Goal: Information Seeking & Learning: Learn about a topic

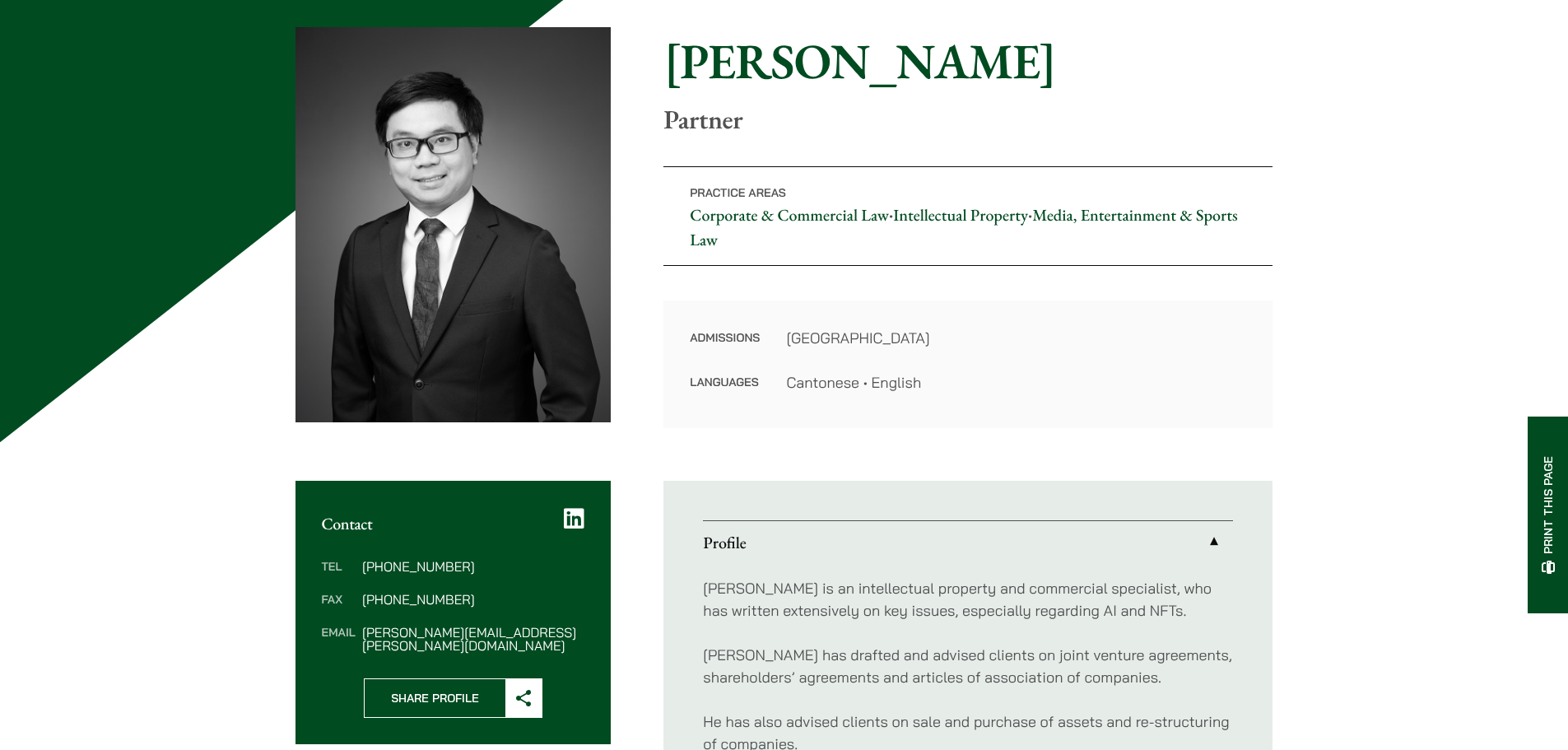
scroll to position [165, 0]
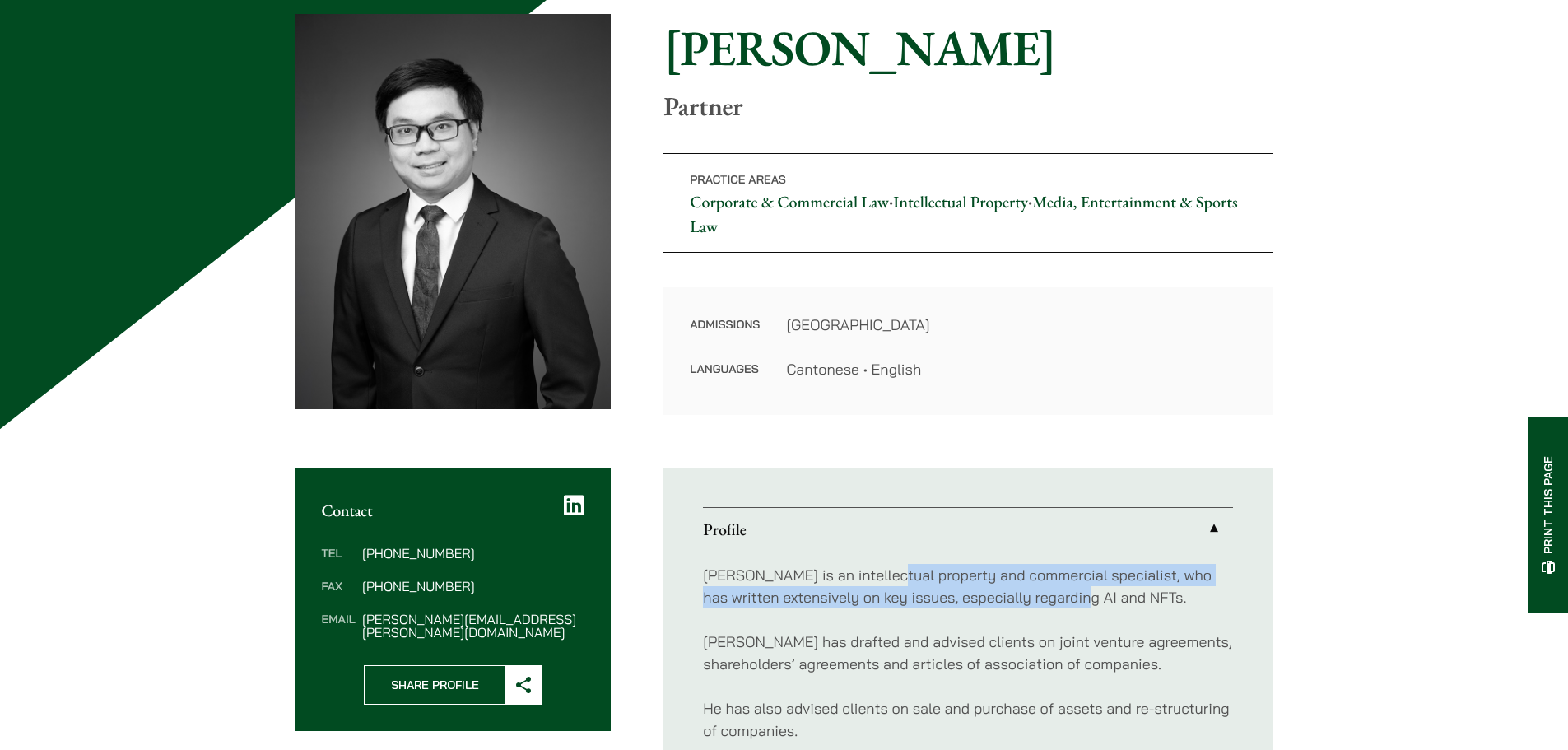
drag, startPoint x: 891, startPoint y: 567, endPoint x: 1106, endPoint y: 603, distance: 218.0
click at [1105, 602] on p "Anthony is an intellectual property and commercial specialist, who has written …" at bounding box center [967, 585] width 530 height 45
click at [1111, 603] on p "Anthony is an intellectual property and commercial specialist, who has written …" at bounding box center [967, 585] width 530 height 45
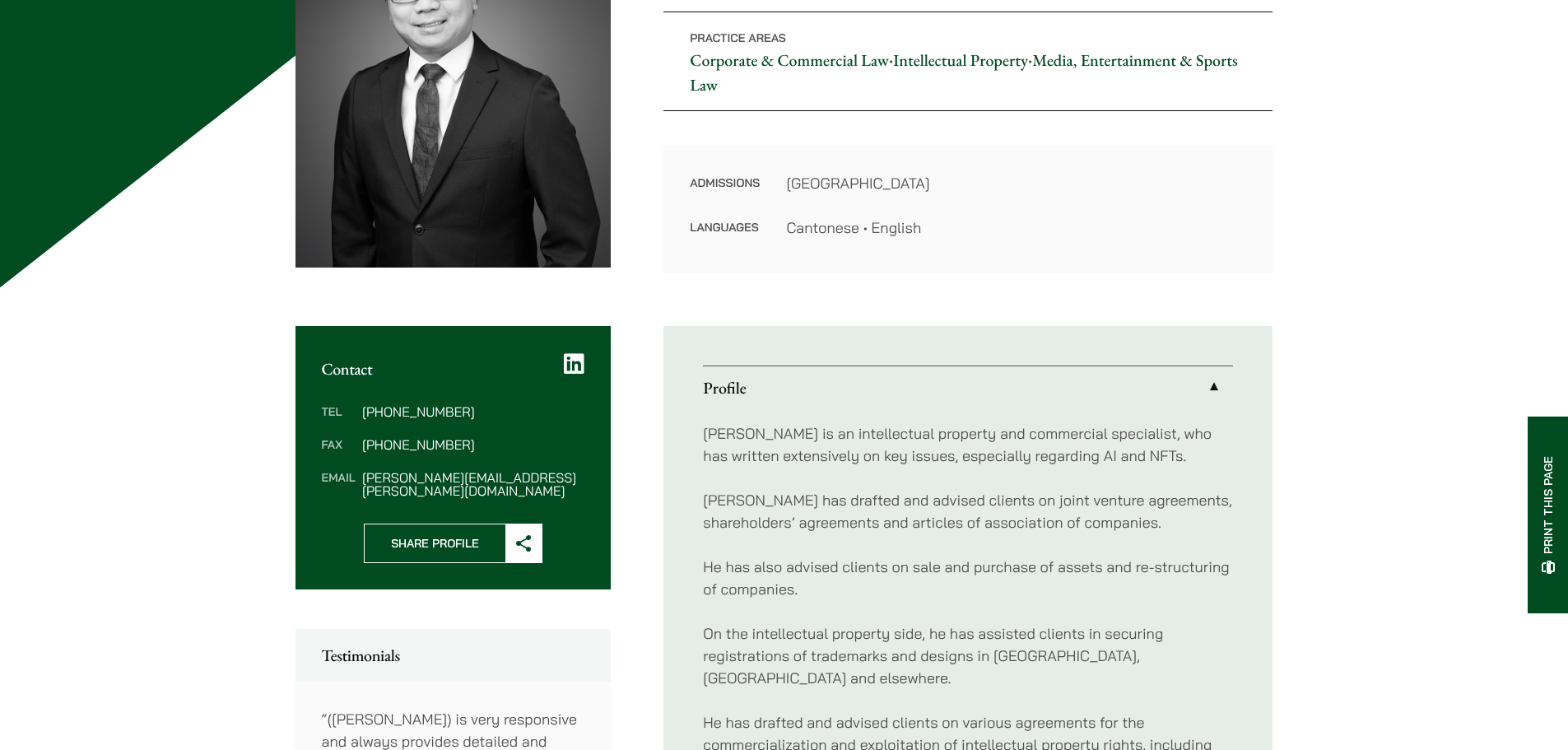
scroll to position [329, 0]
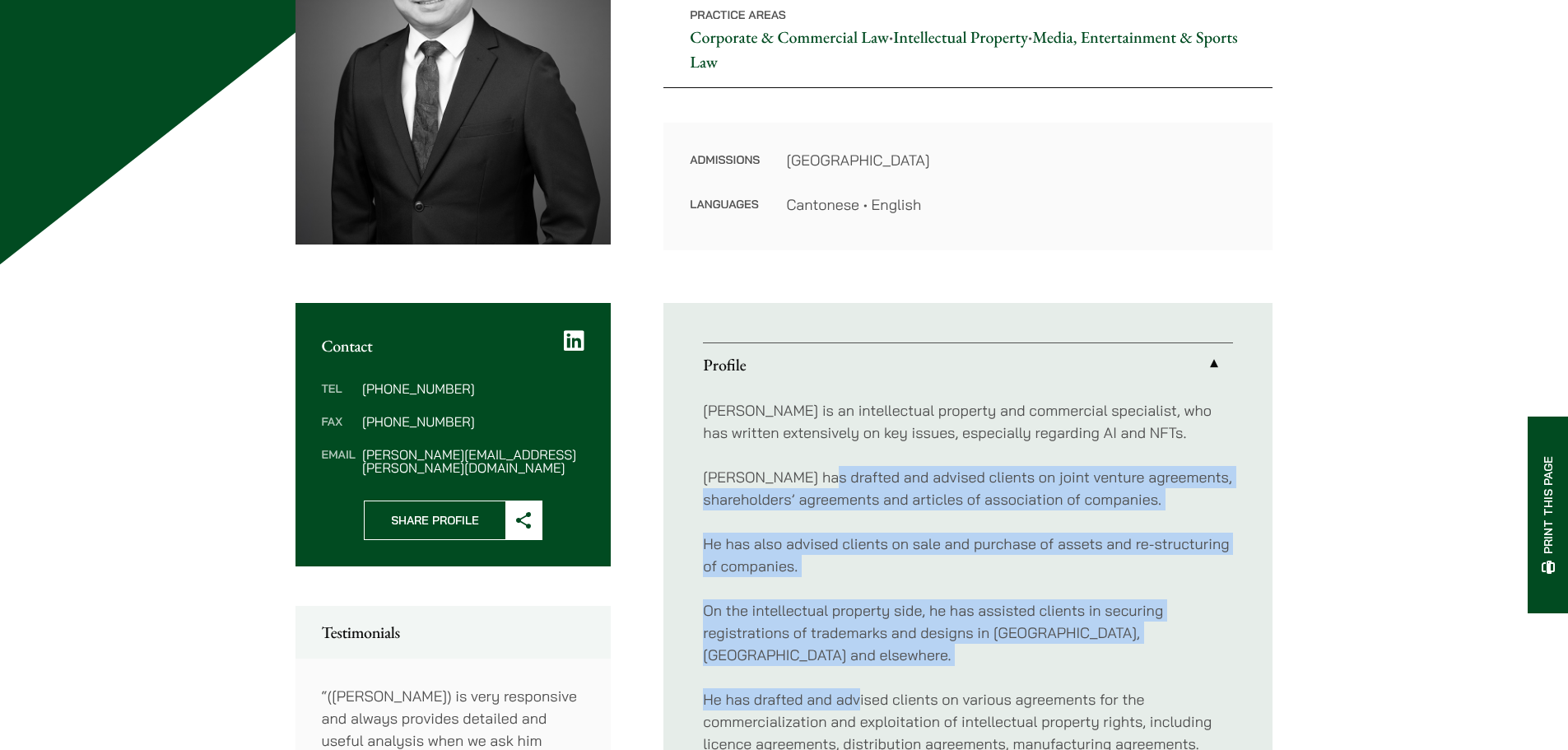
drag, startPoint x: 818, startPoint y: 482, endPoint x: 858, endPoint y: 665, distance: 187.3
click at [858, 665] on div "Anthony is an intellectual property and commercial specialist, who has written …" at bounding box center [967, 699] width 530 height 626
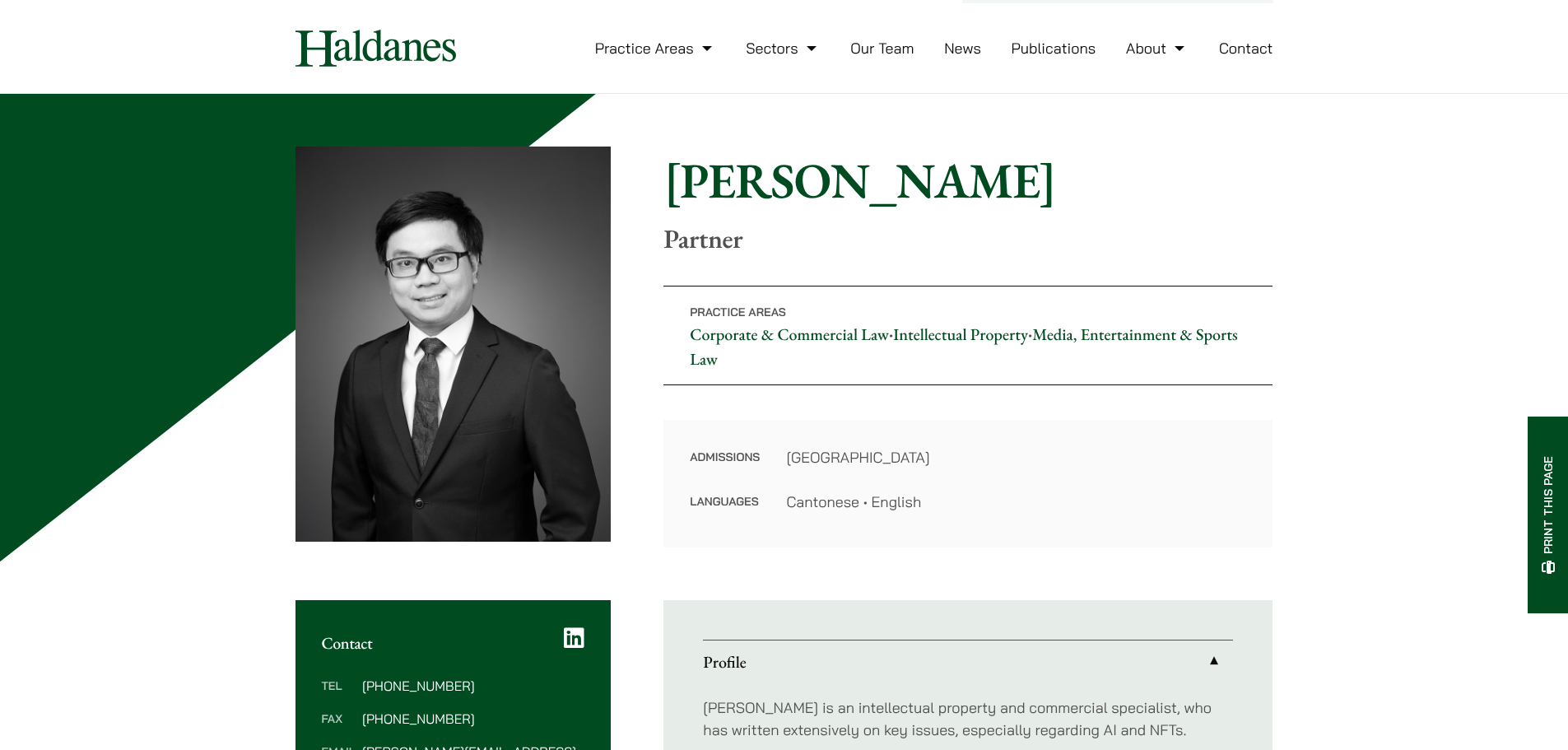
scroll to position [0, 0]
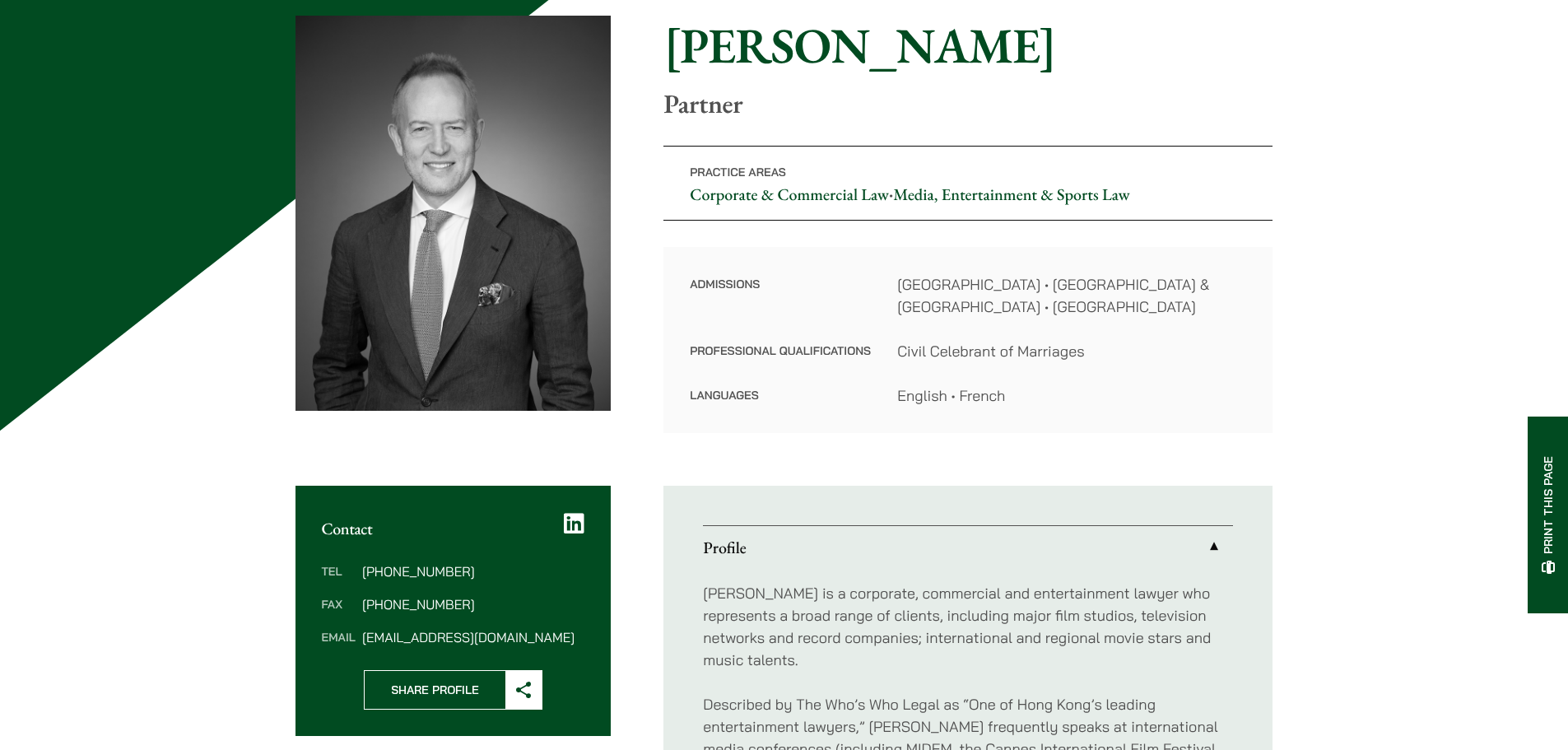
scroll to position [247, 0]
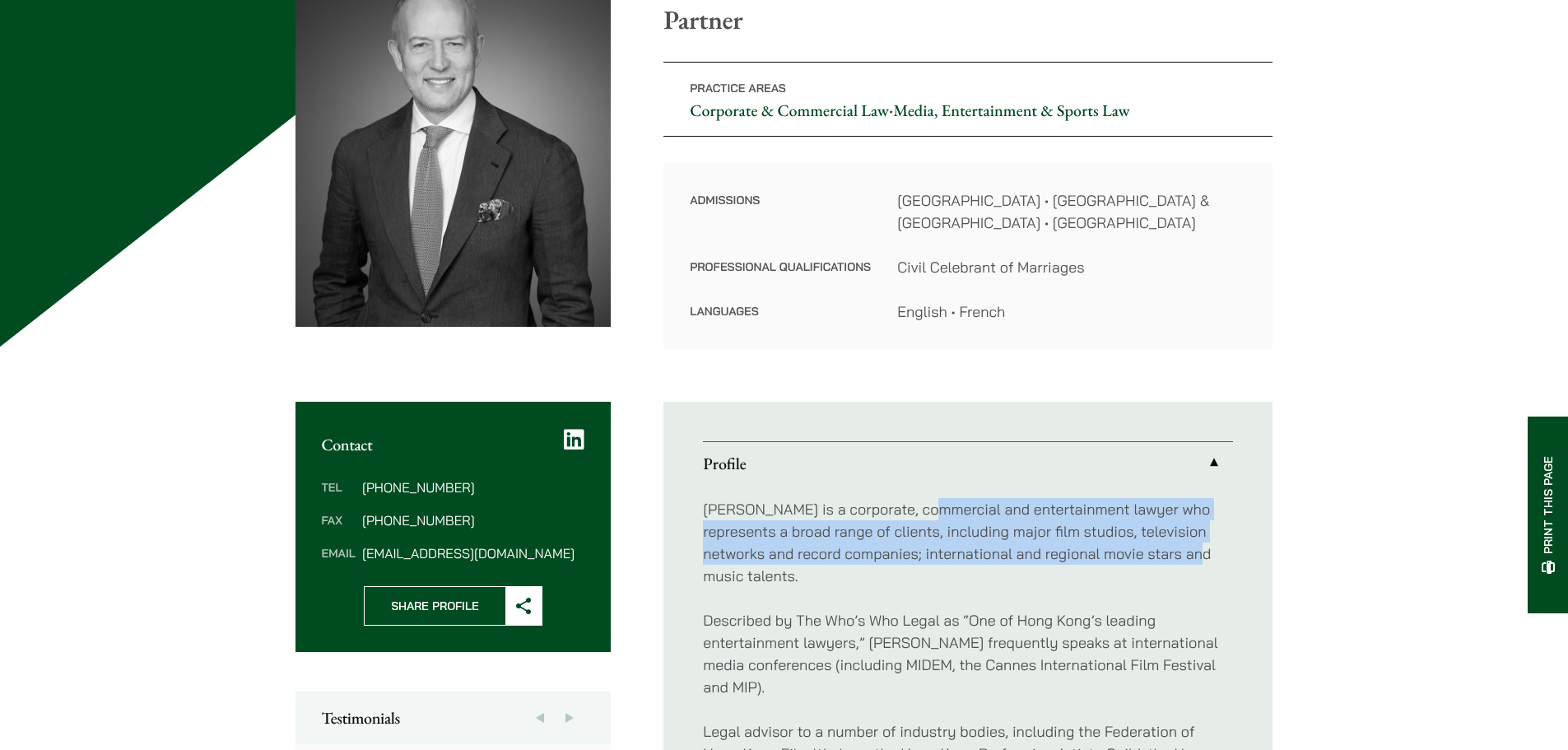
drag, startPoint x: 923, startPoint y: 507, endPoint x: 1172, endPoint y: 552, distance: 253.0
click at [1172, 552] on p "[PERSON_NAME] is a corporate, commercial and entertainment lawyer who represent…" at bounding box center [967, 543] width 530 height 89
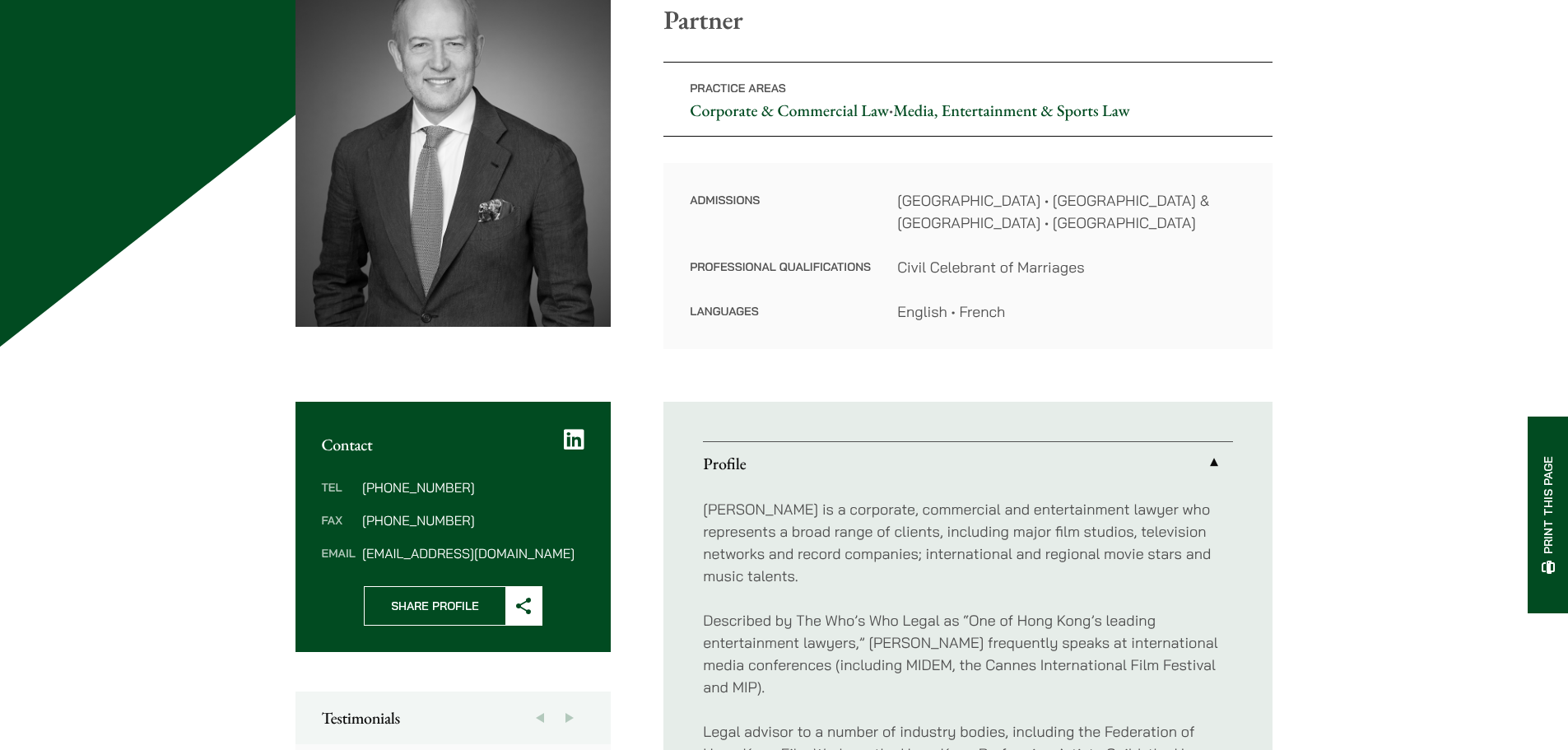
click at [825, 609] on p "Described by The Who’s Who Legal as “One of Hong Kong’s leading entertainment l…" at bounding box center [967, 654] width 530 height 89
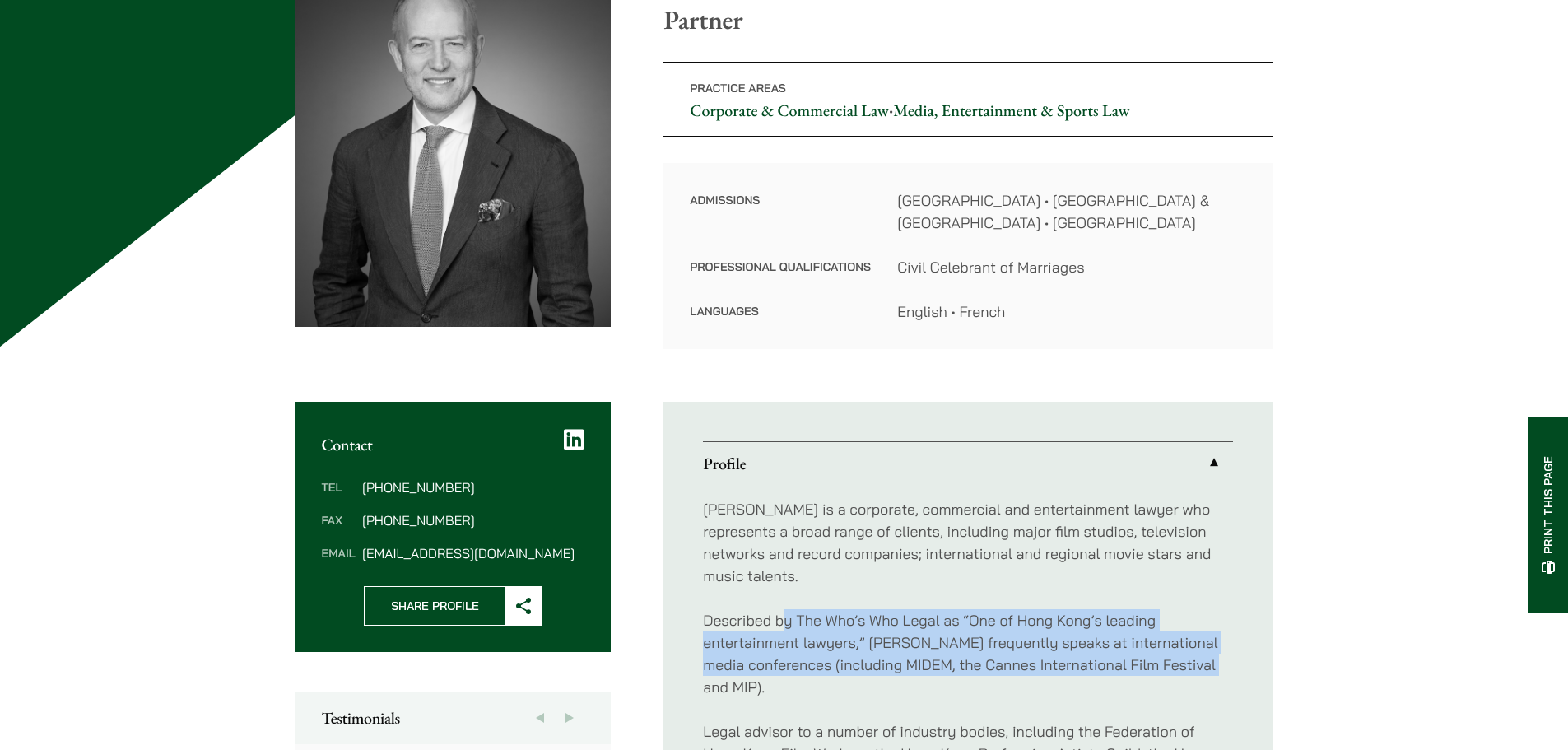
drag, startPoint x: 782, startPoint y: 604, endPoint x: 813, endPoint y: 672, distance: 74.7
click at [813, 672] on p "Described by The Who’s Who Legal as “One of Hong Kong’s leading entertainment l…" at bounding box center [967, 654] width 530 height 89
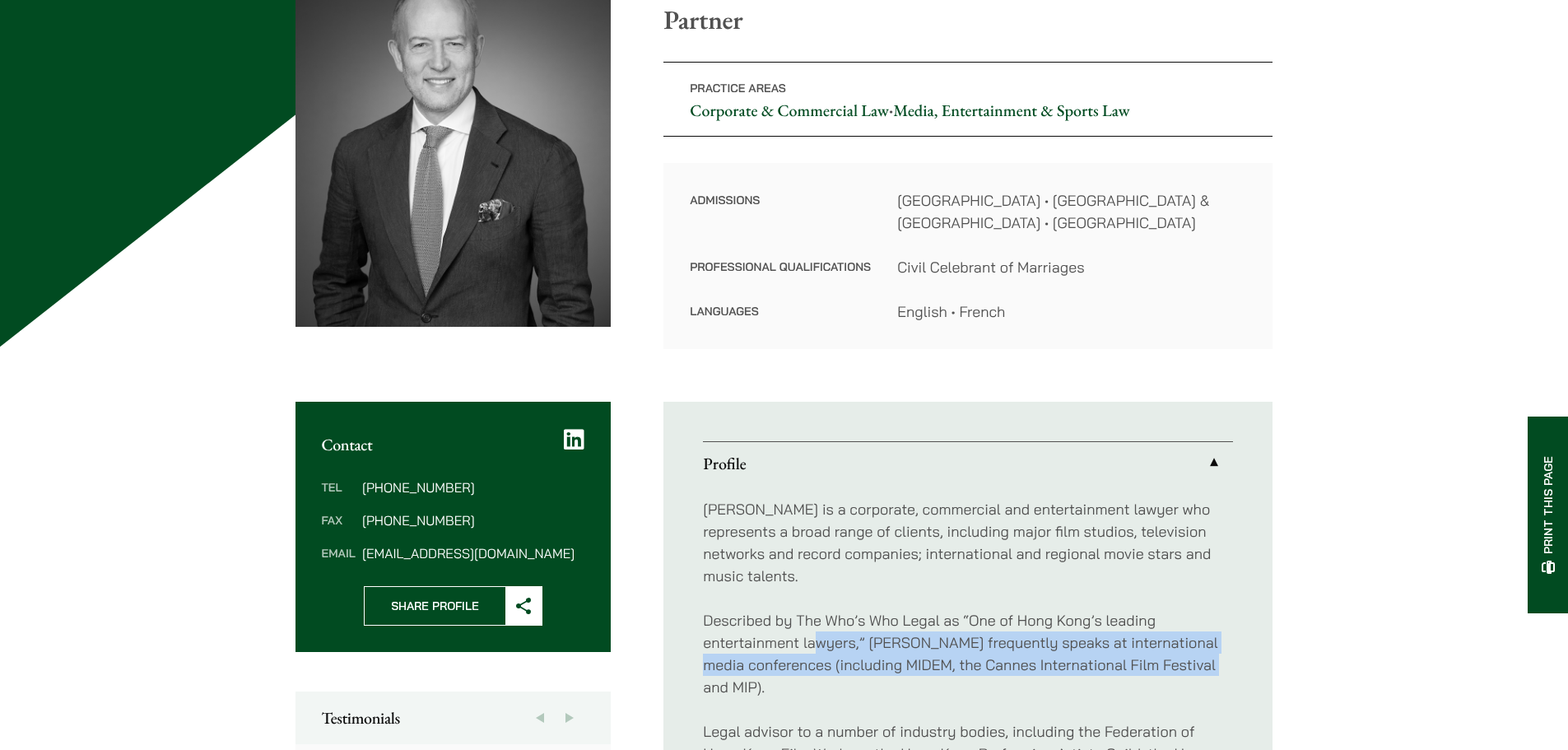
drag, startPoint x: 814, startPoint y: 626, endPoint x: 899, endPoint y: 671, distance: 96.2
click at [899, 671] on p "Described by The Who’s Who Legal as “One of Hong Kong’s leading entertainment l…" at bounding box center [967, 654] width 530 height 89
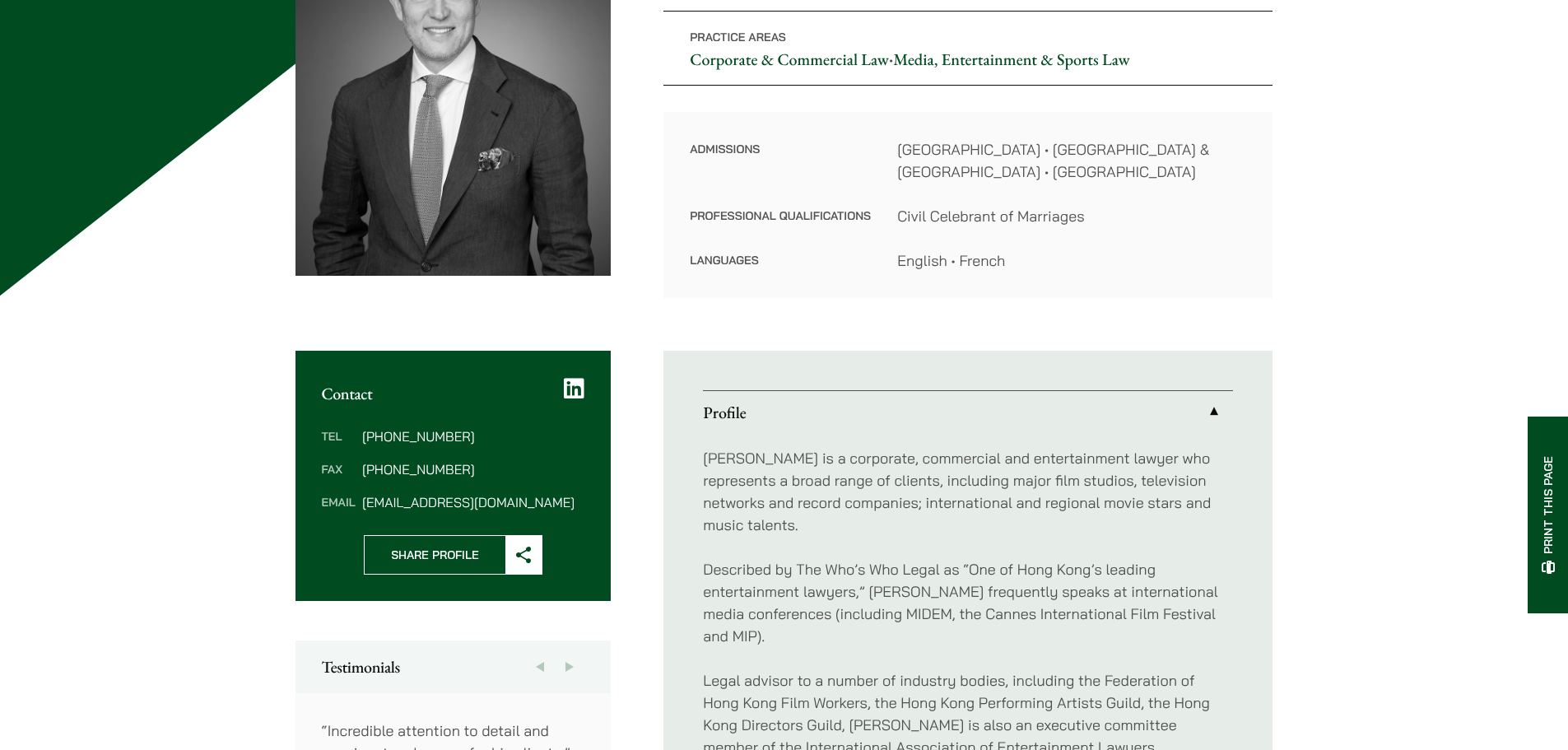
scroll to position [494, 0]
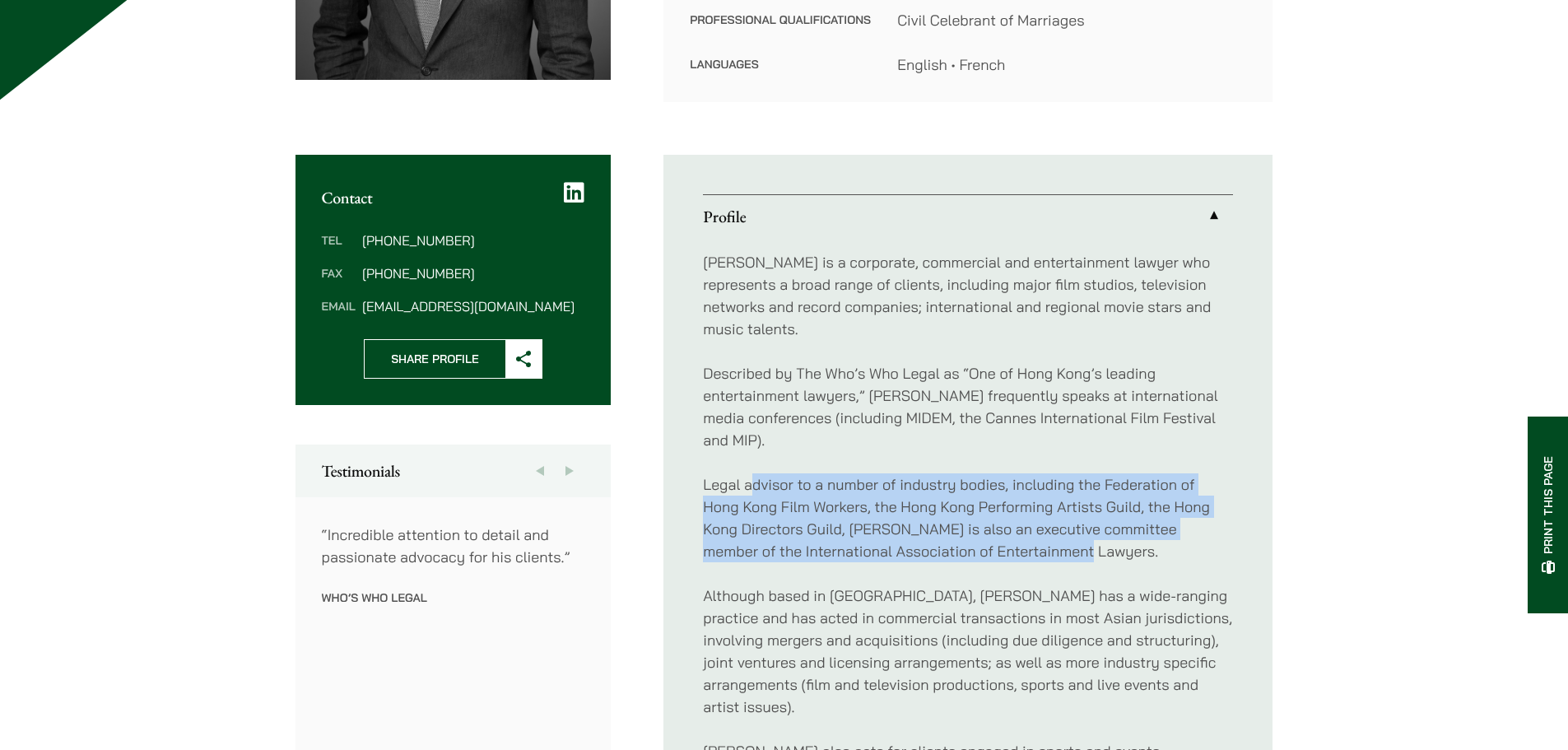
drag, startPoint x: 752, startPoint y: 464, endPoint x: 1083, endPoint y: 531, distance: 337.7
click at [1083, 531] on p "Legal advisor to a number of industry bodies, including the Federation of Hong …" at bounding box center [967, 518] width 530 height 89
click at [902, 538] on p "Legal advisor to a number of industry bodies, including the Federation of Hong …" at bounding box center [967, 518] width 530 height 89
drag, startPoint x: 804, startPoint y: 477, endPoint x: 1140, endPoint y: 540, distance: 341.9
click at [1140, 540] on p "Legal advisor to a number of industry bodies, including the Federation of Hong …" at bounding box center [967, 518] width 530 height 89
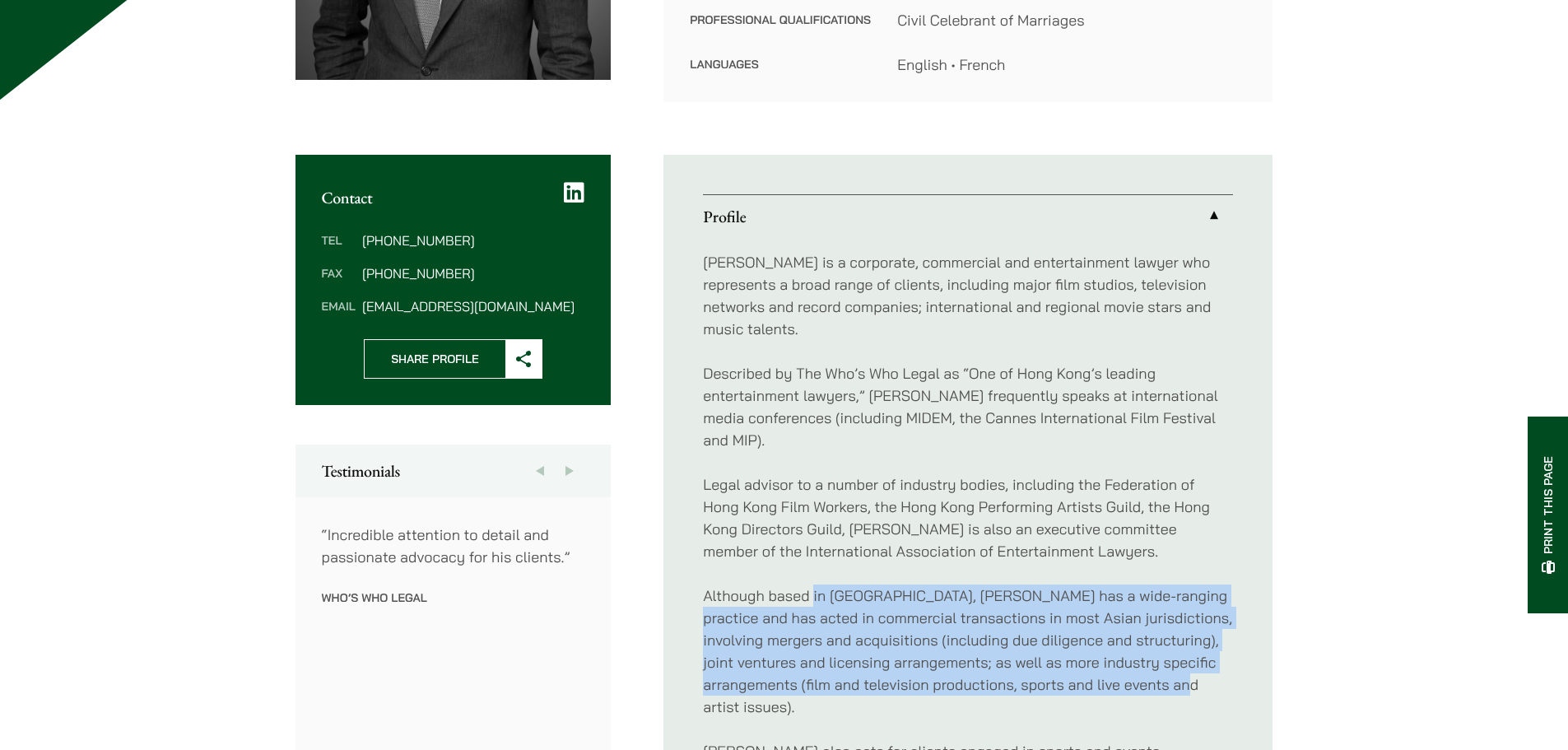
drag, startPoint x: 814, startPoint y: 580, endPoint x: 854, endPoint y: 687, distance: 114.2
click at [854, 687] on p "Although based in [GEOGRAPHIC_DATA], [PERSON_NAME] has a wide-ranging practice …" at bounding box center [967, 651] width 530 height 134
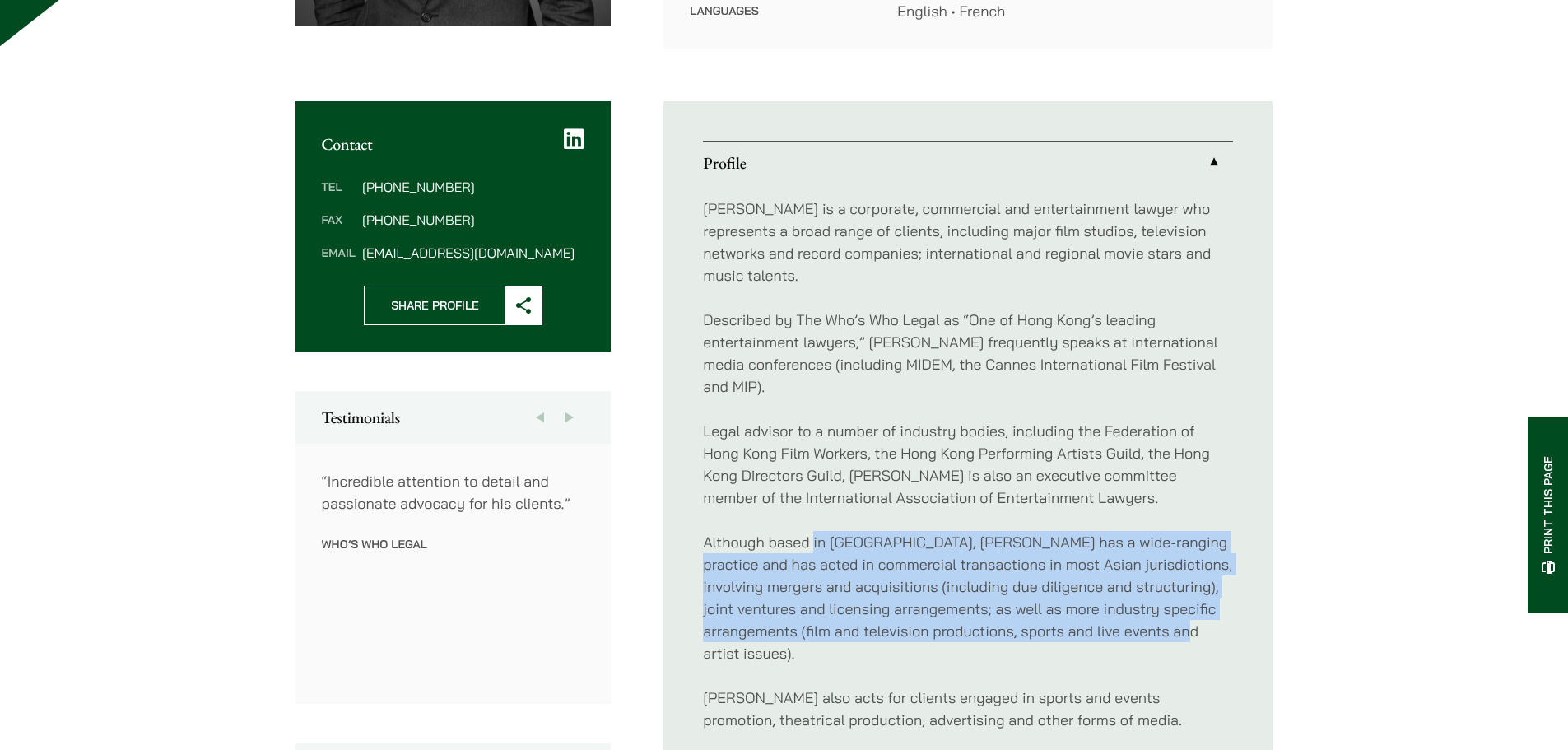
scroll to position [576, 0]
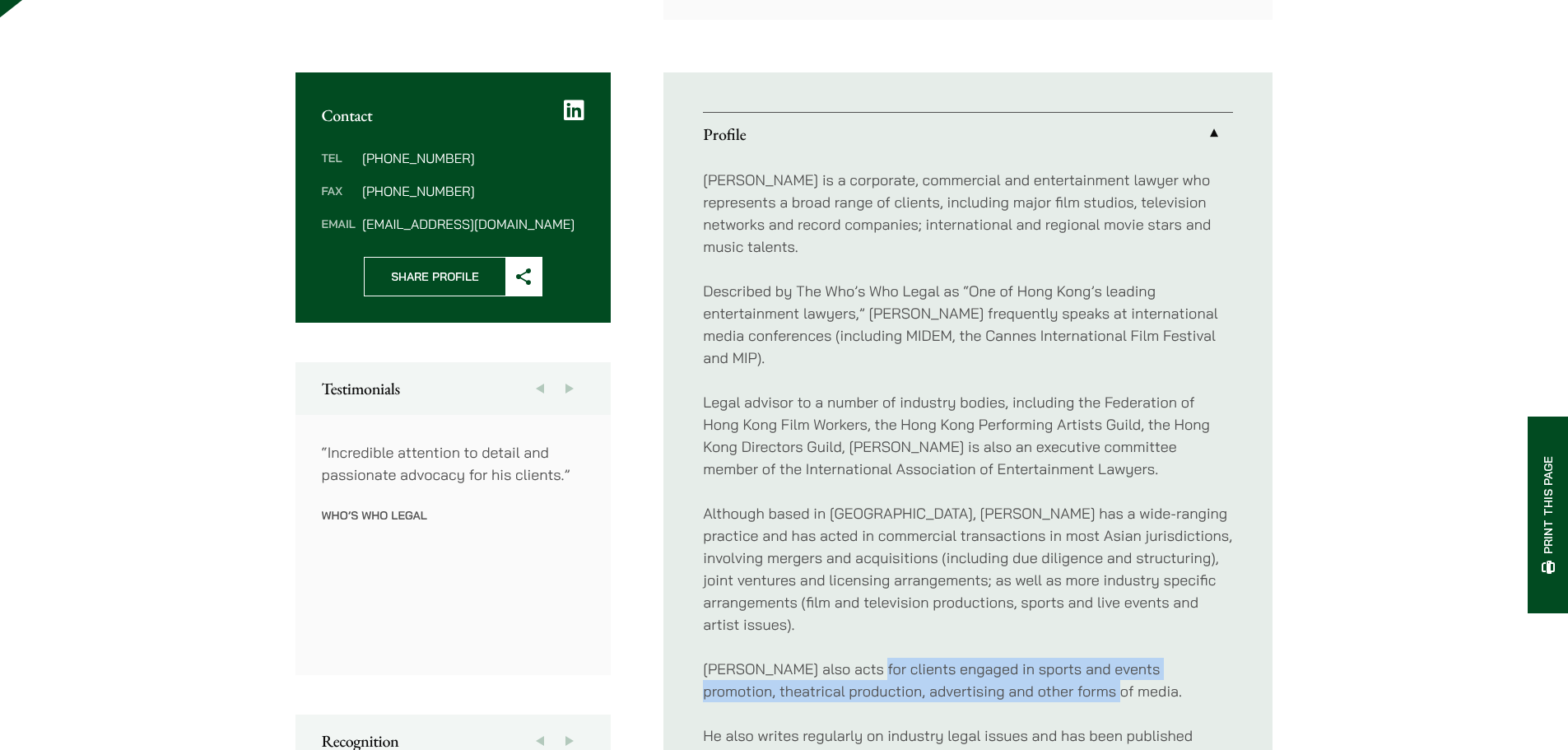
drag, startPoint x: 879, startPoint y: 645, endPoint x: 1084, endPoint y: 673, distance: 206.9
click at [1084, 673] on p "[PERSON_NAME] also acts for clients engaged in sports and events promotion, the…" at bounding box center [967, 679] width 530 height 45
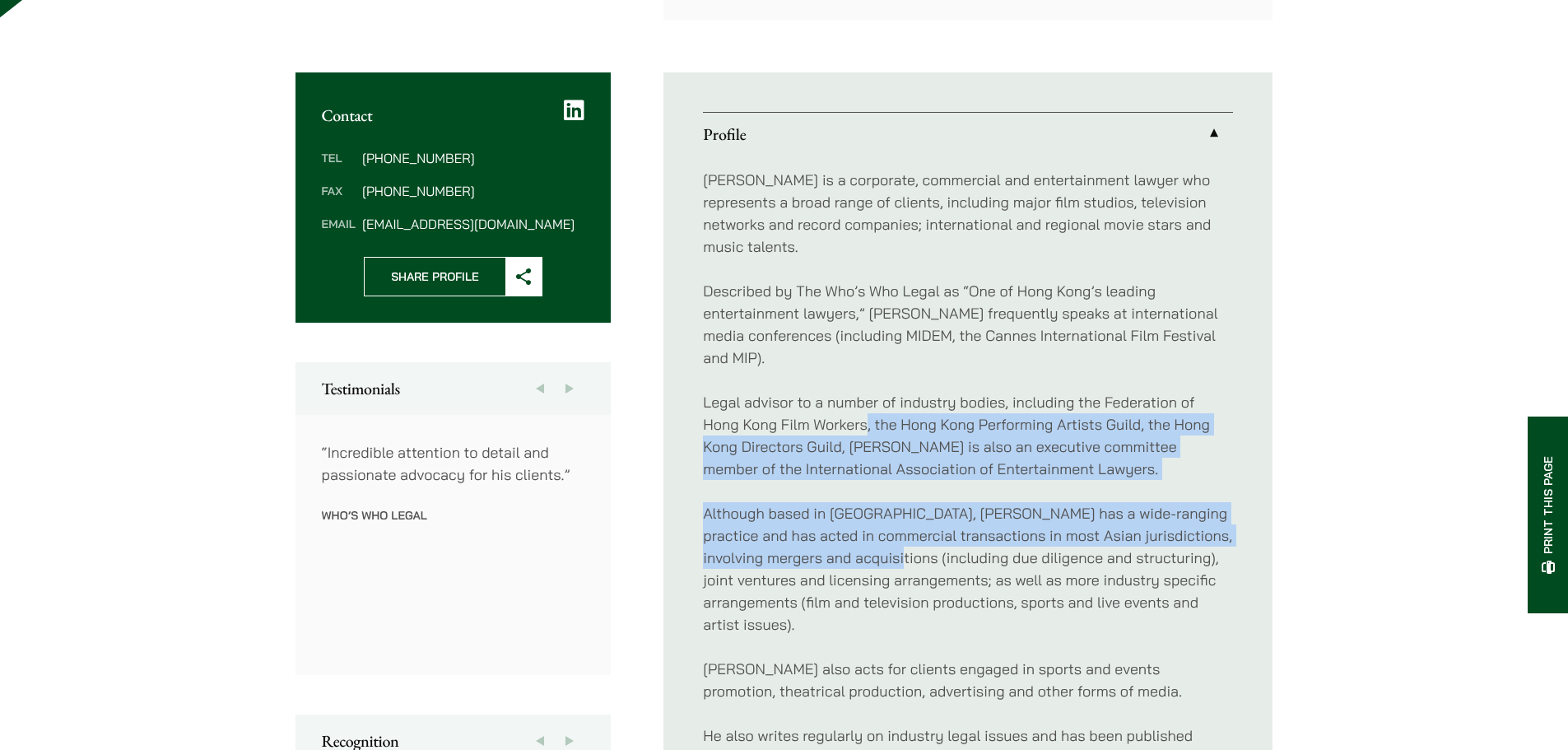
drag, startPoint x: 925, startPoint y: 483, endPoint x: 864, endPoint y: 391, distance: 110.4
click at [864, 391] on div "[PERSON_NAME] is a corporate, commercial and entertainment lawyer who represent…" at bounding box center [967, 468] width 530 height 626
click at [914, 544] on p "Although based in [GEOGRAPHIC_DATA], [PERSON_NAME] has a wide-ranging practice …" at bounding box center [967, 568] width 530 height 134
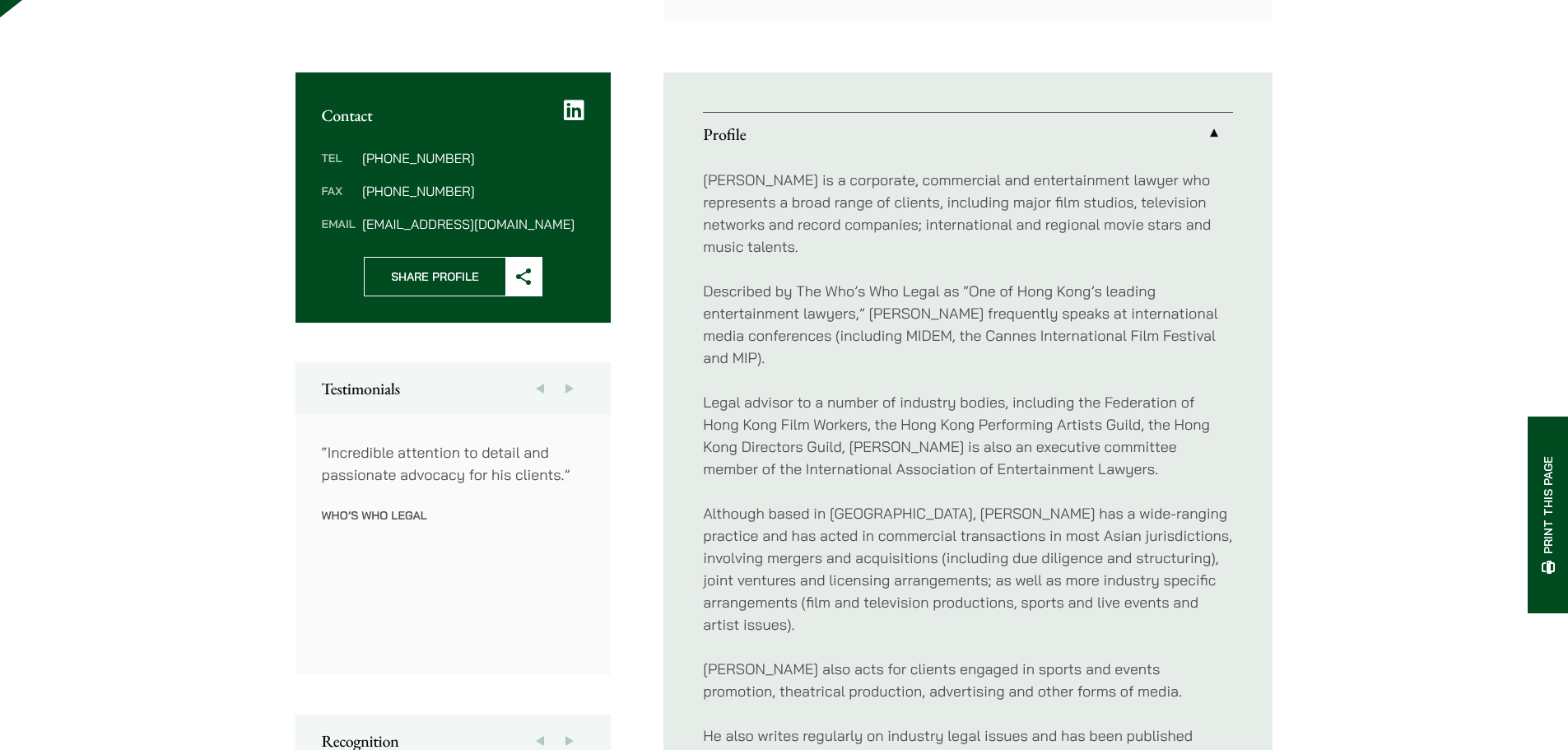
scroll to position [0, 0]
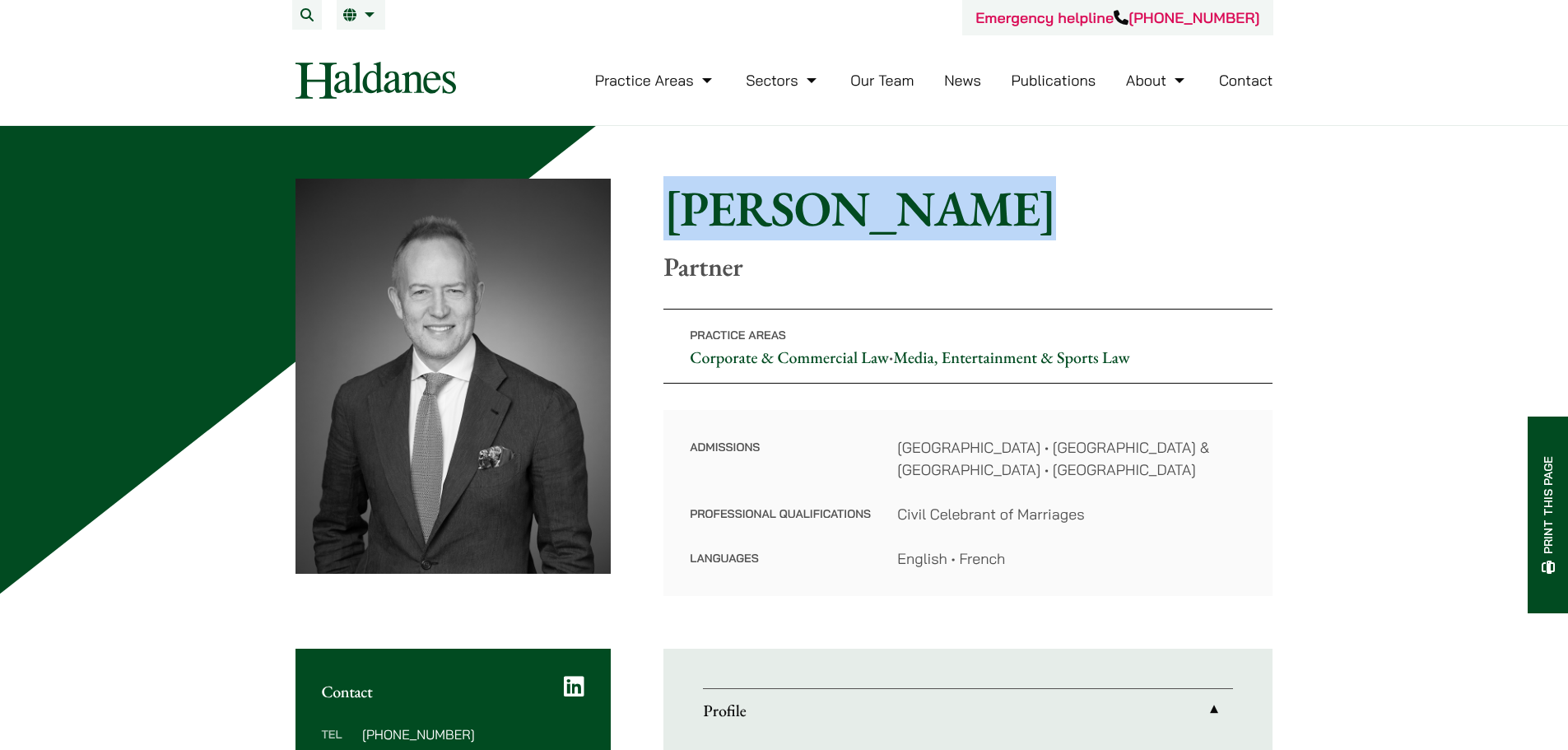
drag, startPoint x: 671, startPoint y: 216, endPoint x: 1036, endPoint y: 230, distance: 365.3
click at [1036, 230] on h1 "[PERSON_NAME]" at bounding box center [968, 207] width 609 height 59
copy h1 "[PERSON_NAME]"
